Goal: Task Accomplishment & Management: Complete application form

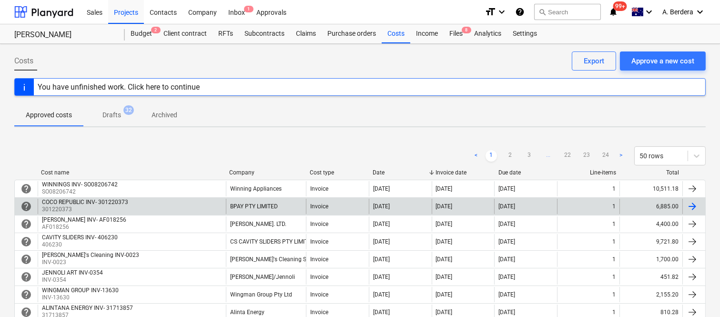
click at [220, 210] on div "COCO REPUBLIC INV- 301220373 301220373" at bounding box center [132, 206] width 188 height 15
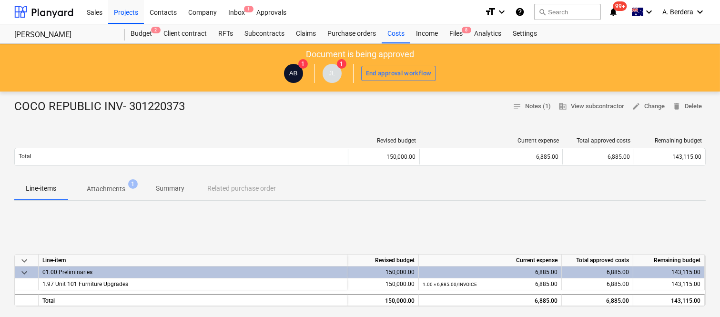
click at [177, 187] on p "Summary" at bounding box center [170, 188] width 29 height 10
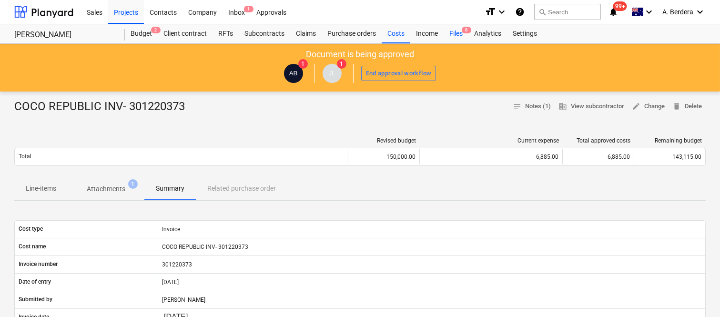
click at [459, 32] on div "Files 8" at bounding box center [455, 33] width 25 height 19
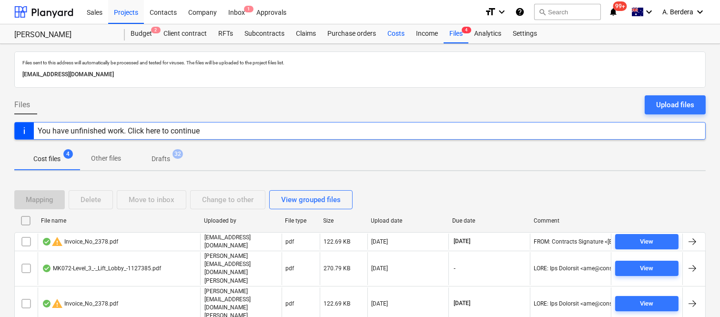
click at [396, 35] on div "Costs" at bounding box center [395, 33] width 29 height 19
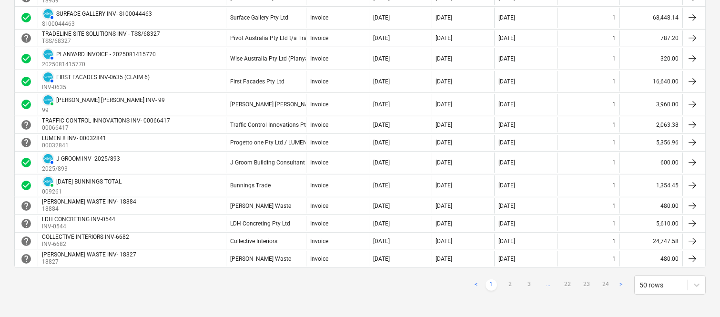
scroll to position [896, 0]
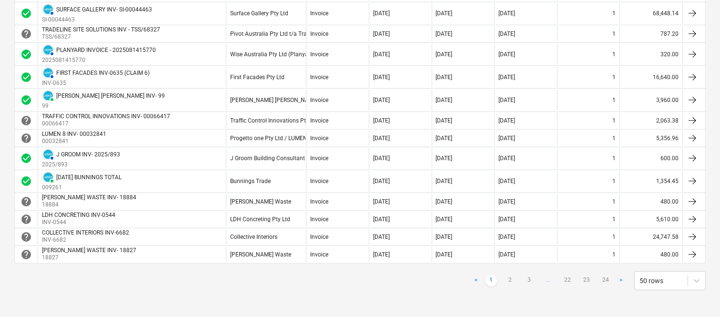
click at [501, 271] on div "< 1 2 3 ... 22 23 24 > 50 rows" at bounding box center [587, 280] width 235 height 19
click at [510, 280] on link "2" at bounding box center [509, 280] width 11 height 11
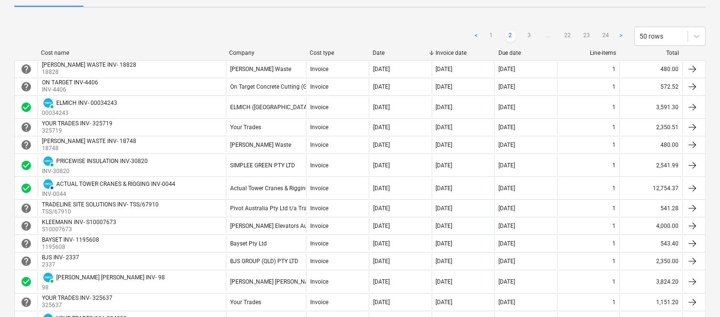
scroll to position [118, 0]
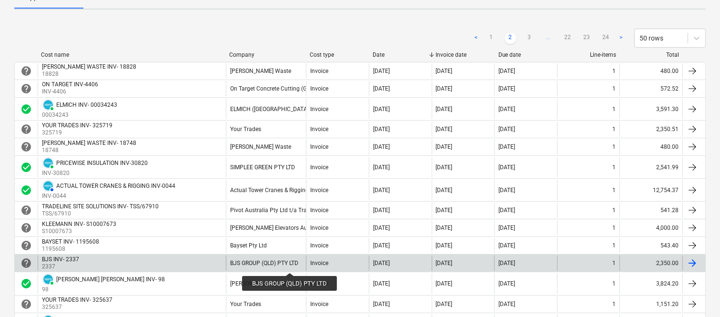
click at [290, 264] on div "BJS GROUP (QLD) PTY LTD" at bounding box center [264, 263] width 68 height 7
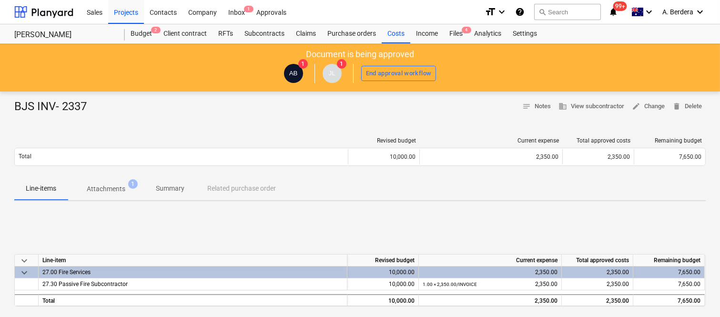
click at [126, 187] on span "Attachments 1" at bounding box center [106, 189] width 54 height 10
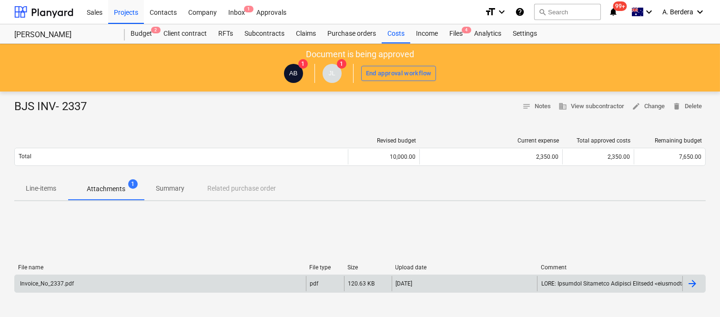
click at [141, 282] on div "Invoice_No_2337.pdf" at bounding box center [160, 283] width 291 height 15
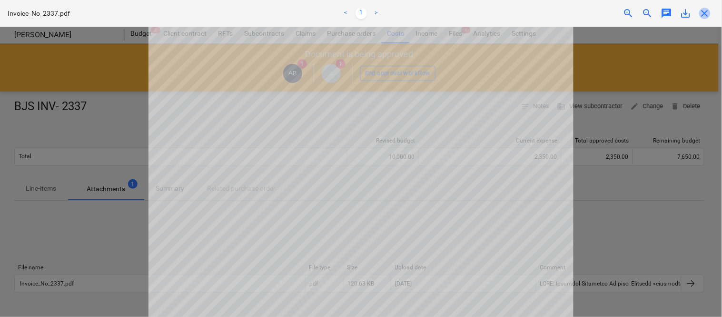
click at [708, 13] on span "close" at bounding box center [705, 13] width 11 height 11
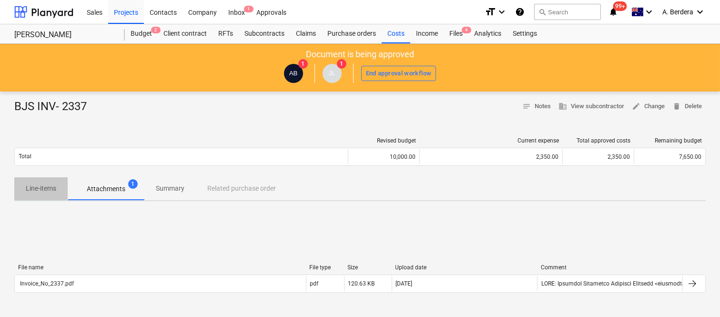
click at [37, 188] on p "Line-items" at bounding box center [41, 188] width 30 height 10
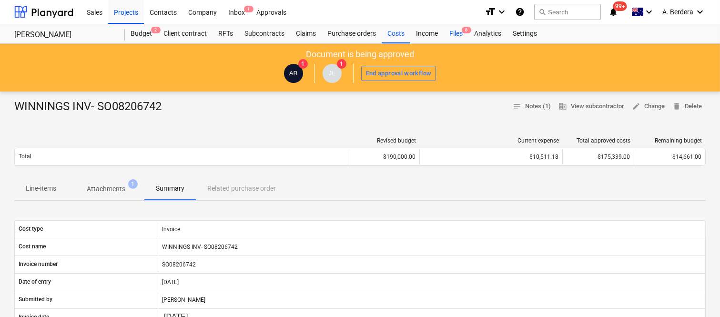
click at [456, 34] on div "Files 8" at bounding box center [455, 33] width 25 height 19
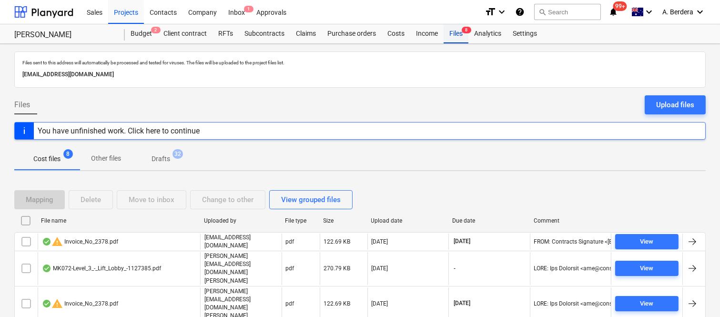
scroll to position [91, 0]
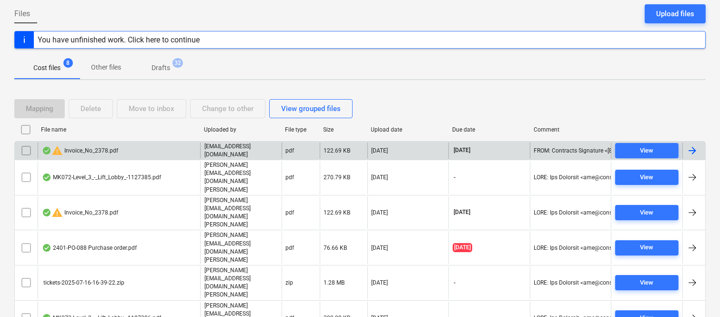
click at [164, 148] on div "warning Invoice_No_2378.pdf" at bounding box center [119, 150] width 162 height 16
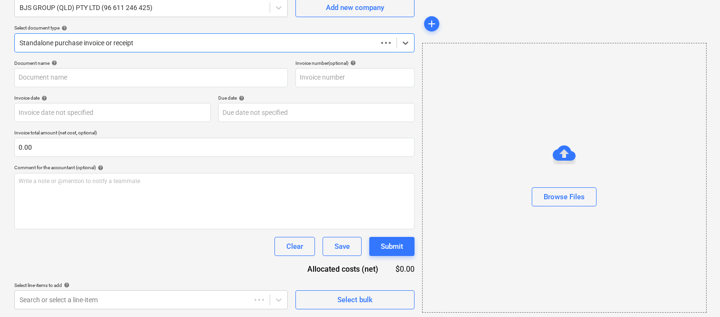
scroll to position [88, 0]
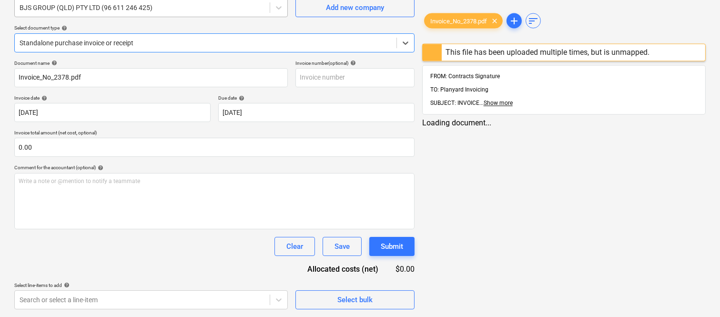
type input "Invoice_No_2378.pdf"
type input "[DATE]"
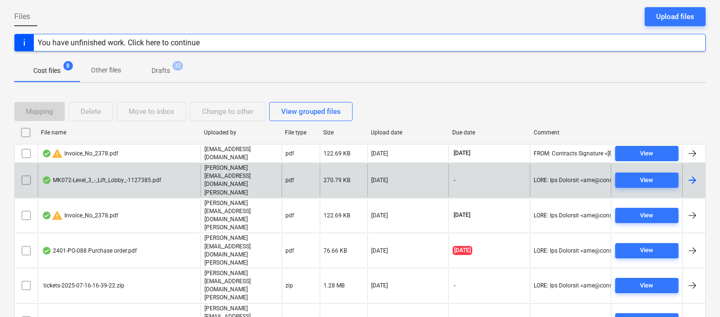
scroll to position [91, 0]
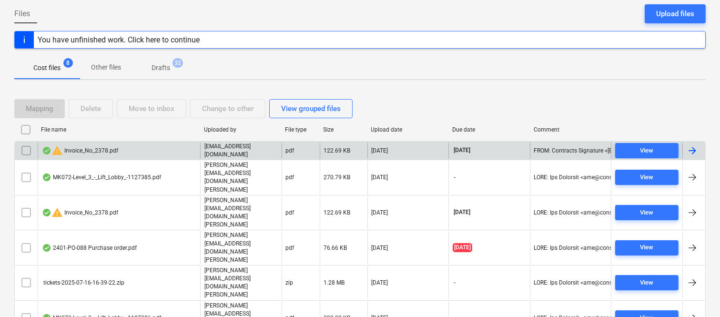
click at [27, 149] on input "checkbox" at bounding box center [26, 150] width 15 height 15
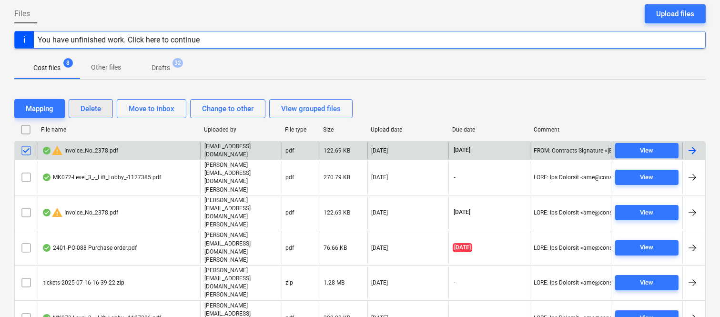
click at [91, 109] on div "Delete" at bounding box center [90, 108] width 20 height 12
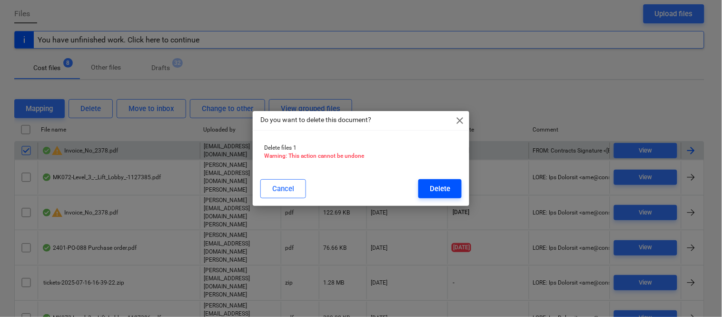
click at [430, 190] on button "Delete" at bounding box center [440, 188] width 43 height 19
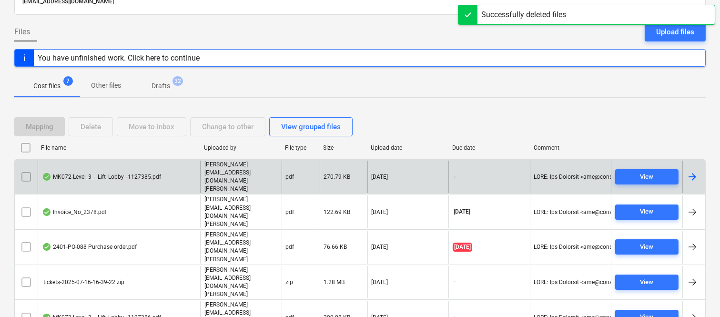
scroll to position [73, 0]
click at [125, 172] on div "MK072-Level_3_-_Lift_Lobby_-1127385.pdf" at bounding box center [101, 176] width 119 height 8
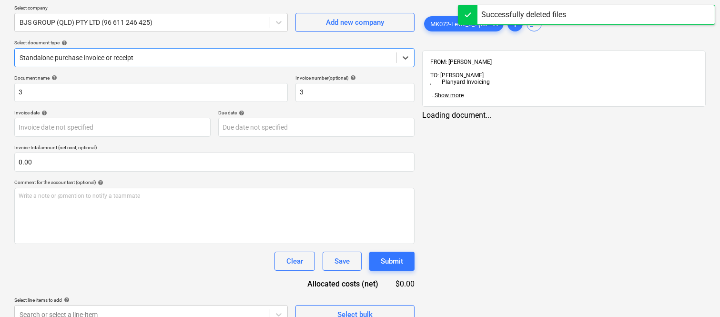
type input "3"
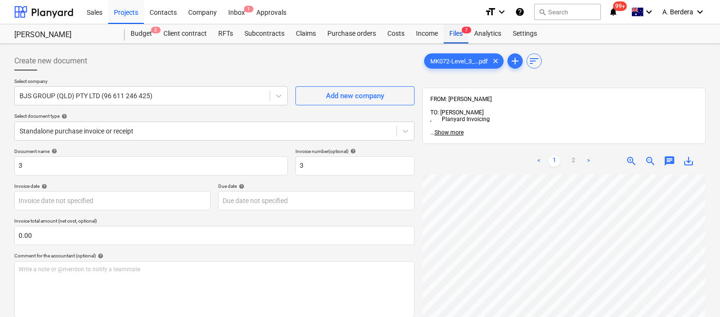
click at [457, 35] on div "Files 7" at bounding box center [455, 33] width 25 height 19
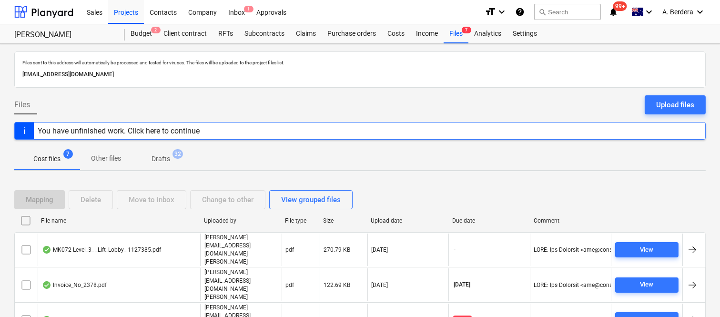
drag, startPoint x: 718, startPoint y: 148, endPoint x: 721, endPoint y: 164, distance: 16.0
click at [719, 164] on html "Sales Projects Contacts Company Inbox 1 Approvals format_size keyboard_arrow_do…" at bounding box center [360, 158] width 720 height 317
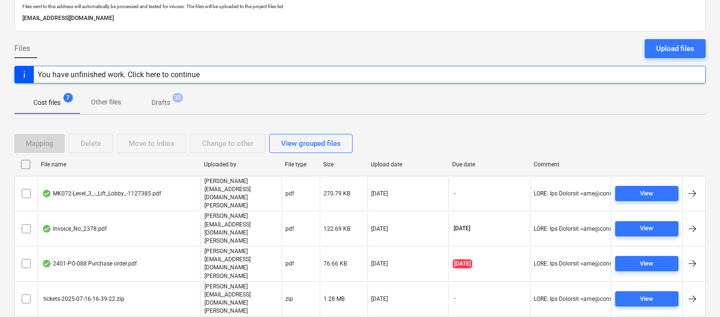
scroll to position [73, 0]
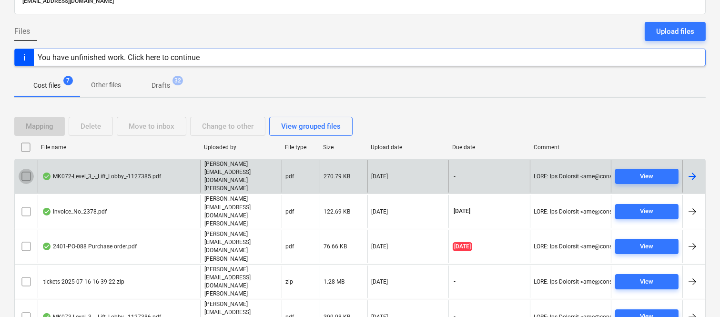
click at [26, 169] on input "checkbox" at bounding box center [26, 176] width 15 height 15
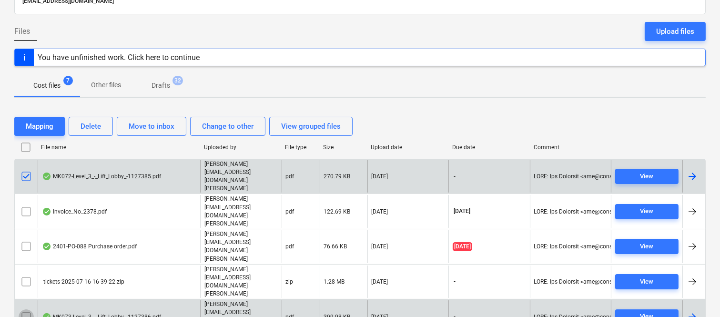
click at [23, 309] on input "checkbox" at bounding box center [26, 316] width 15 height 15
click at [92, 124] on div "Delete" at bounding box center [90, 126] width 20 height 12
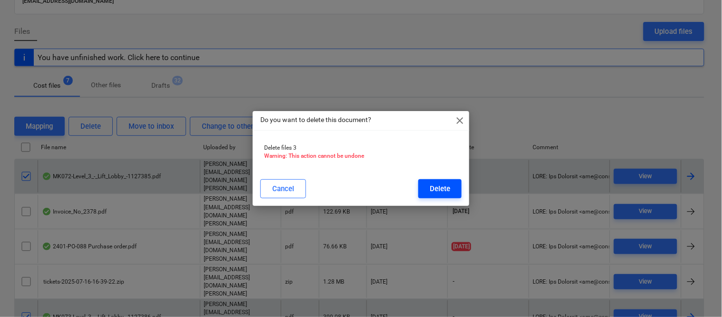
click at [444, 188] on div "Delete" at bounding box center [440, 188] width 20 height 12
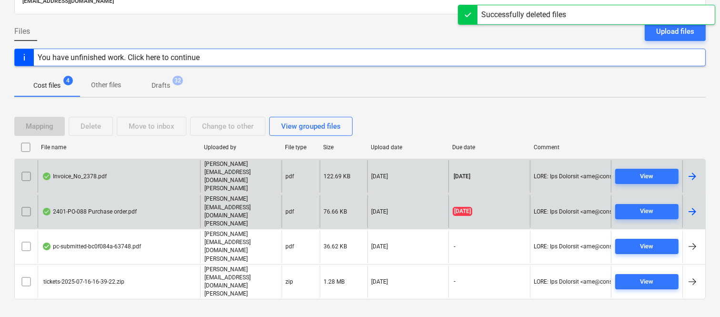
scroll to position [20, 0]
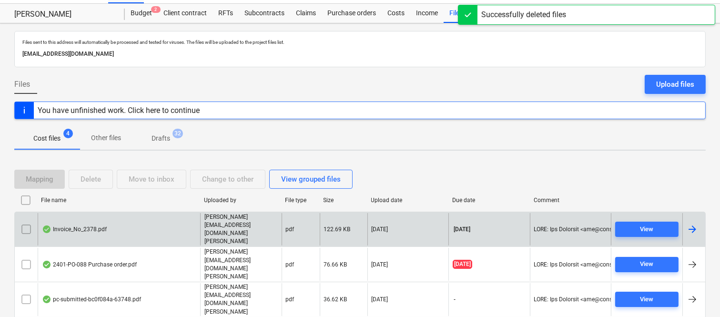
click at [137, 224] on div "Invoice_No_2378.pdf" at bounding box center [119, 229] width 162 height 33
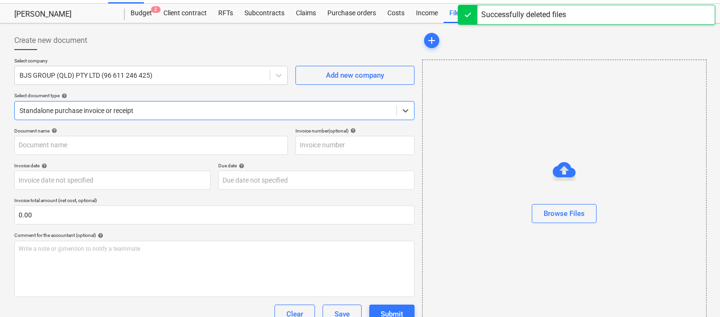
type input "Invoice_No_2378.pdf"
type input "[DATE]"
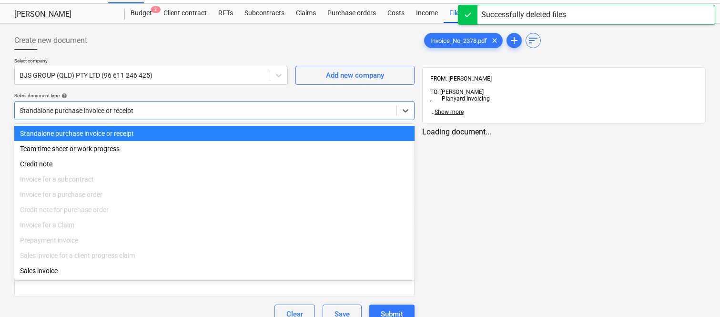
click at [156, 107] on div at bounding box center [206, 111] width 372 height 10
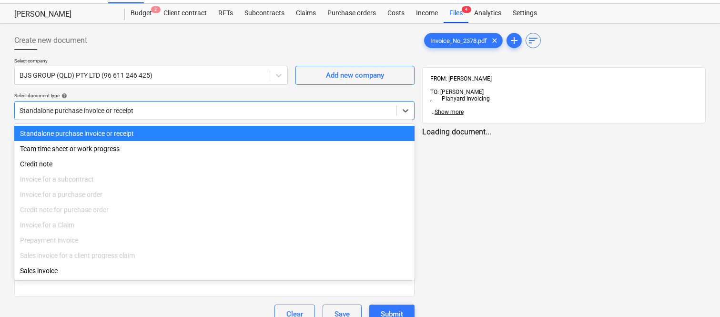
click at [155, 129] on div "Standalone purchase invoice or receipt" at bounding box center [214, 133] width 400 height 15
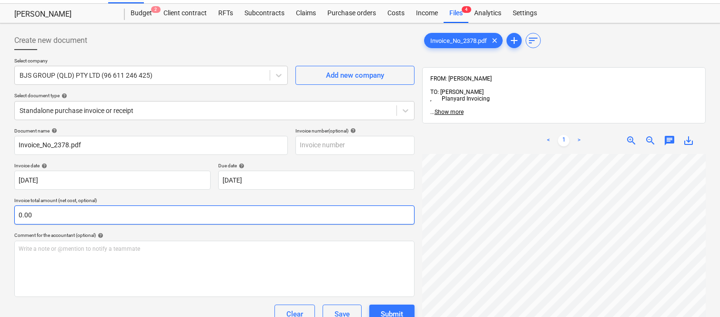
scroll to position [36, 146]
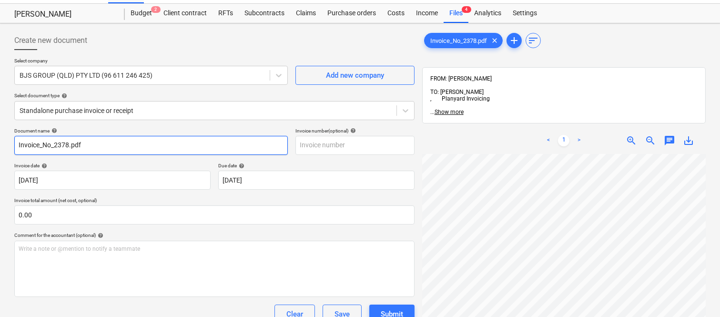
click at [120, 145] on input "Invoice_No_2378.pdf" at bounding box center [150, 145] width 273 height 19
type input "b"
drag, startPoint x: 100, startPoint y: 141, endPoint x: 130, endPoint y: 140, distance: 29.5
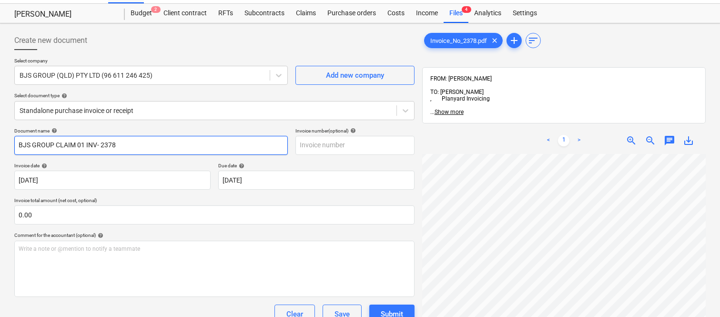
click at [130, 140] on input "BJS GROUP CLAIM 01 INV- 2378" at bounding box center [150, 145] width 273 height 19
type input "BJS GROUP CLAIM 01 INV- 2378"
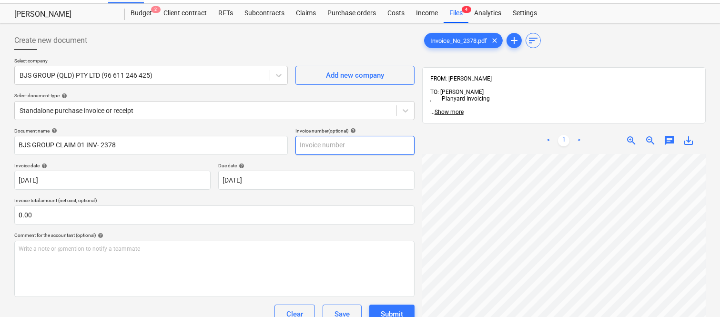
click at [311, 144] on input "text" at bounding box center [354, 145] width 119 height 19
paste input "2378"
type input "2378"
click at [197, 161] on div "Document name help BJS GROUP CLAIM 01 INV- 2378 Invoice number (optional) help …" at bounding box center [214, 252] width 400 height 249
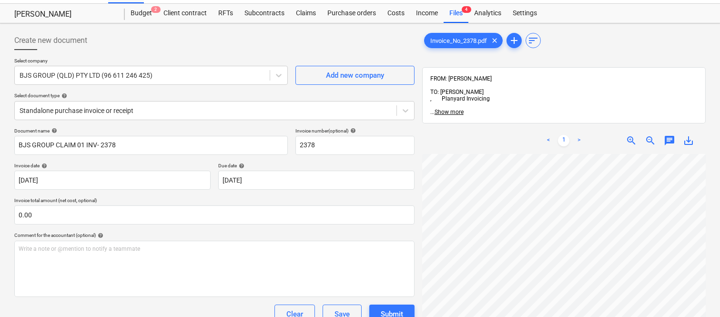
drag, startPoint x: 718, startPoint y: 205, endPoint x: 722, endPoint y: 239, distance: 33.6
click at [719, 239] on html "Sales Projects Contacts Company Inbox 1 Approvals format_size keyboard_arrow_do…" at bounding box center [360, 138] width 720 height 317
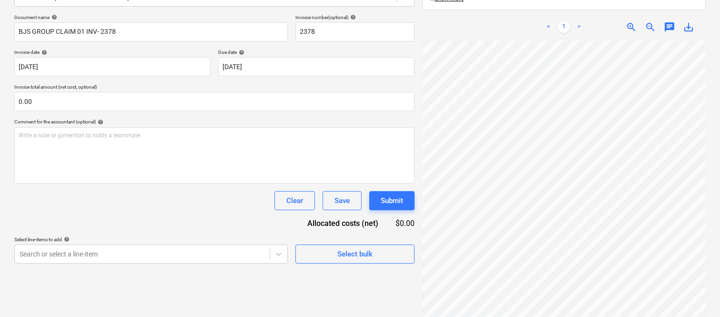
scroll to position [136, 0]
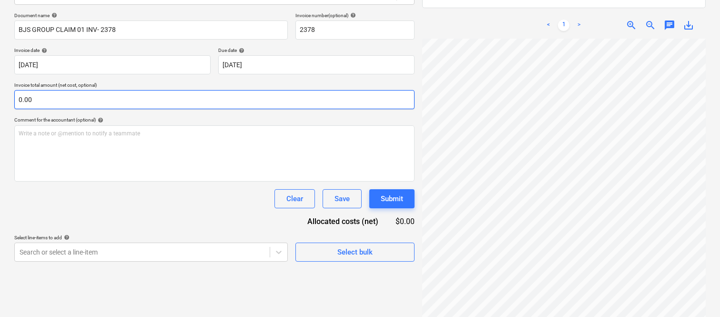
click at [190, 100] on input "0.00" at bounding box center [214, 99] width 400 height 19
paste input "2,180"
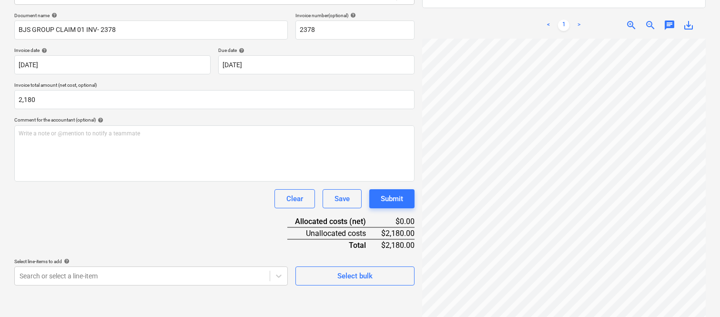
type input "2,180.00"
click at [144, 210] on div "Document name help BJS GROUP CLAIM 01 INV- 2378 Invoice number (optional) help …" at bounding box center [214, 148] width 400 height 273
click at [138, 181] on body "Sales Projects Contacts Company Inbox 1 Approvals format_size keyboard_arrow_do…" at bounding box center [360, 22] width 720 height 317
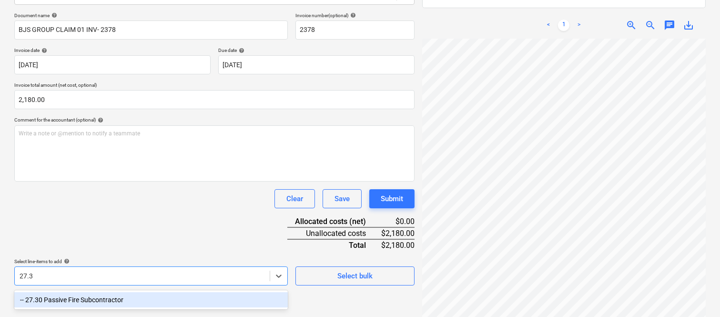
type input "27.30"
click at [123, 299] on div "-- 27.30 Passive Fire Subcontractor" at bounding box center [150, 299] width 273 height 15
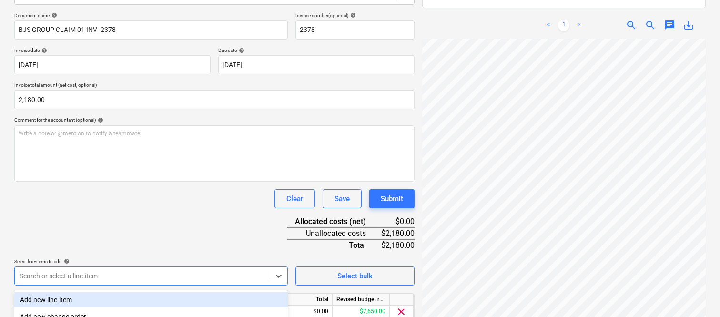
click at [129, 209] on div "Document name help BJS GROUP CLAIM 01 INV- 2378 Invoice number (optional) help …" at bounding box center [214, 180] width 400 height 336
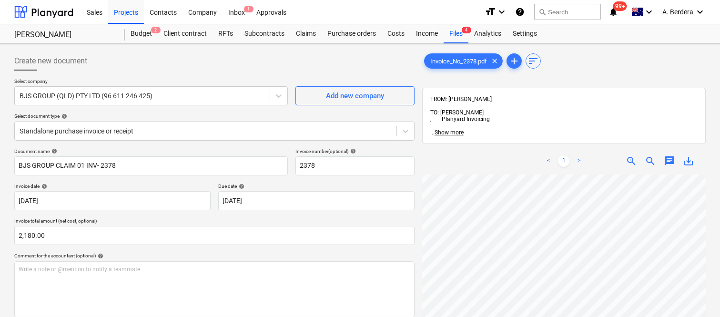
scroll to position [175, 0]
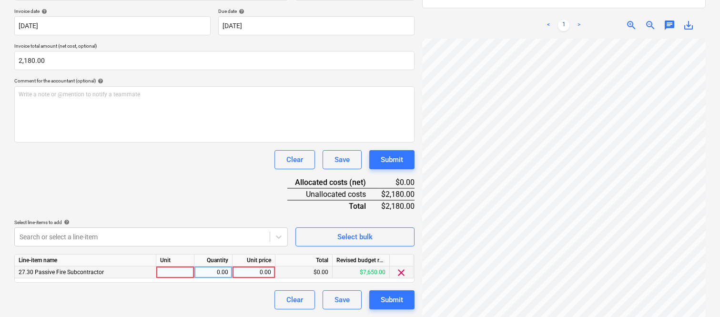
click at [180, 272] on div at bounding box center [175, 272] width 38 height 12
type input "INVOICE"
click at [220, 273] on div "0.00" at bounding box center [213, 272] width 30 height 12
type input "1"
click at [245, 271] on div "0.00" at bounding box center [253, 272] width 35 height 12
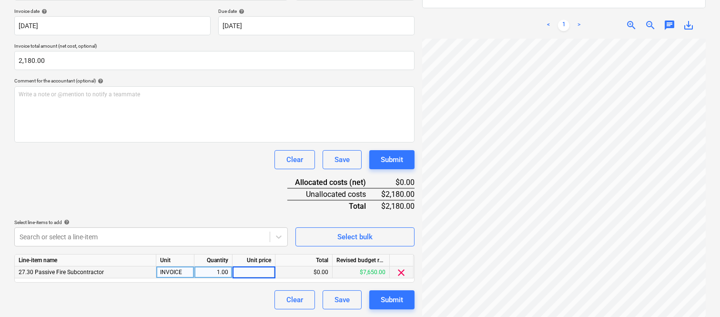
type input "2,180"
click at [212, 202] on div "Document name help BJS GROUP CLAIM 01 INV- 2378 Invoice number (optional) help …" at bounding box center [214, 141] width 400 height 336
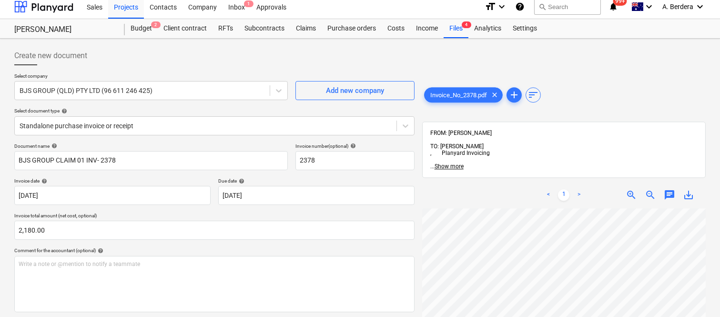
scroll to position [0, 0]
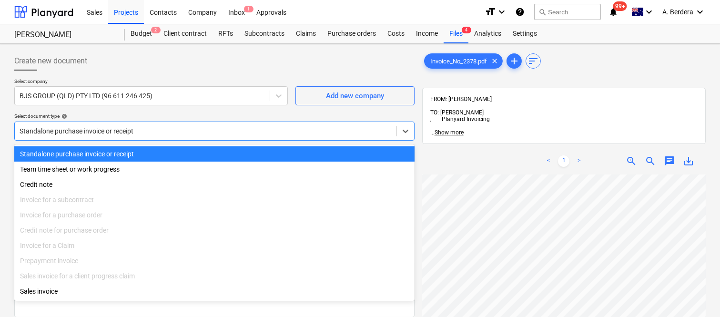
click at [202, 130] on div at bounding box center [206, 131] width 372 height 10
click at [207, 148] on div "Standalone purchase invoice or receipt" at bounding box center [214, 153] width 400 height 15
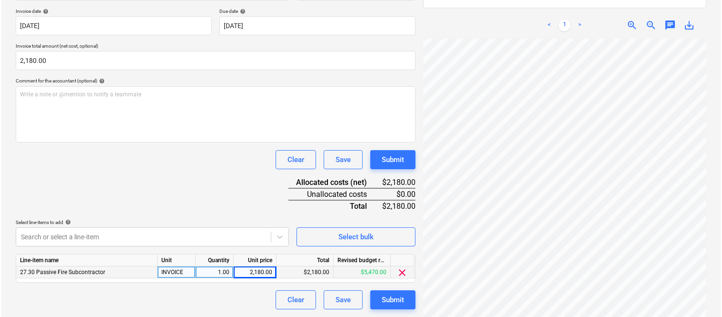
scroll to position [318, 146]
click at [396, 298] on div "Submit" at bounding box center [392, 299] width 22 height 12
